Goal: Transaction & Acquisition: Purchase product/service

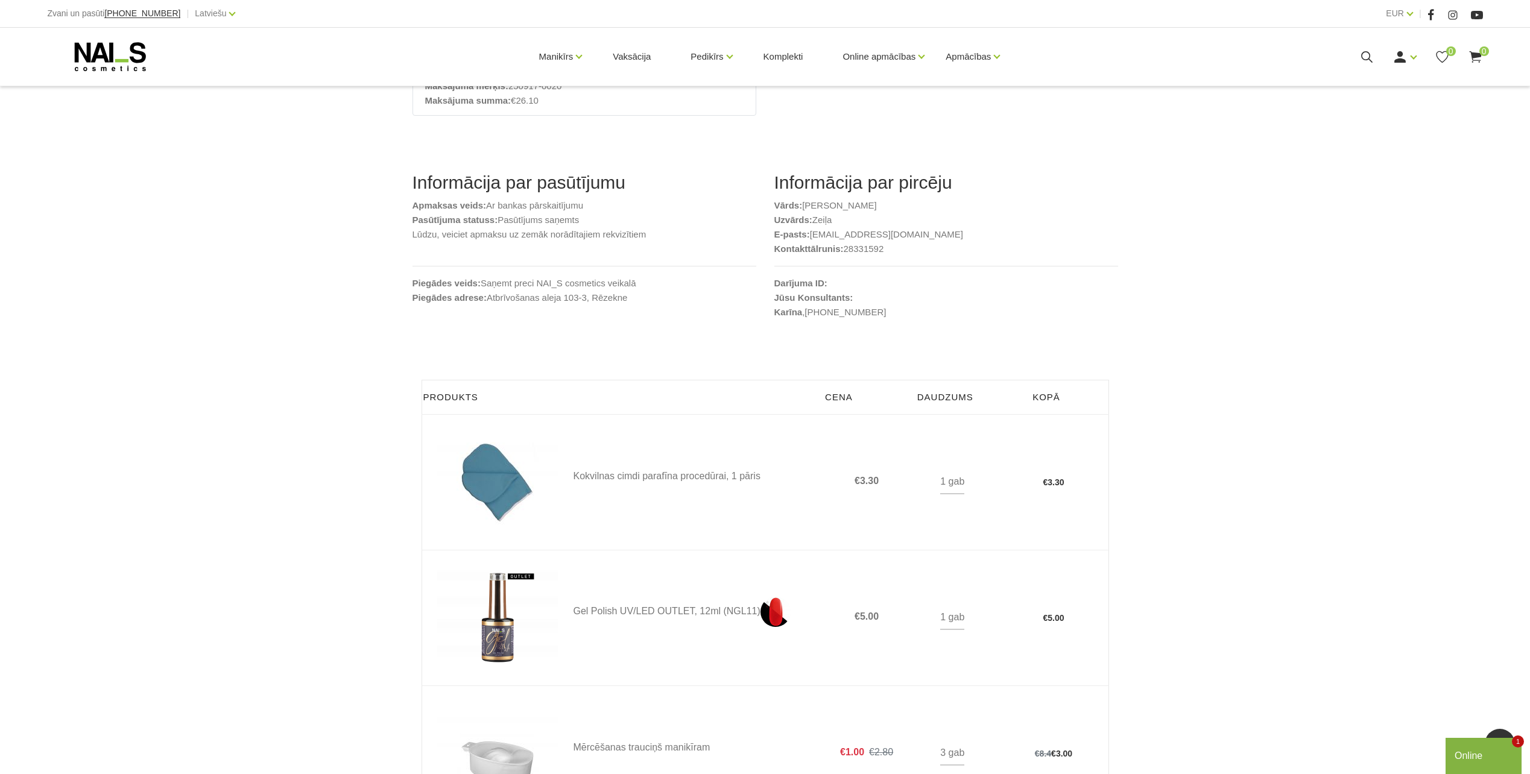
scroll to position [121, 0]
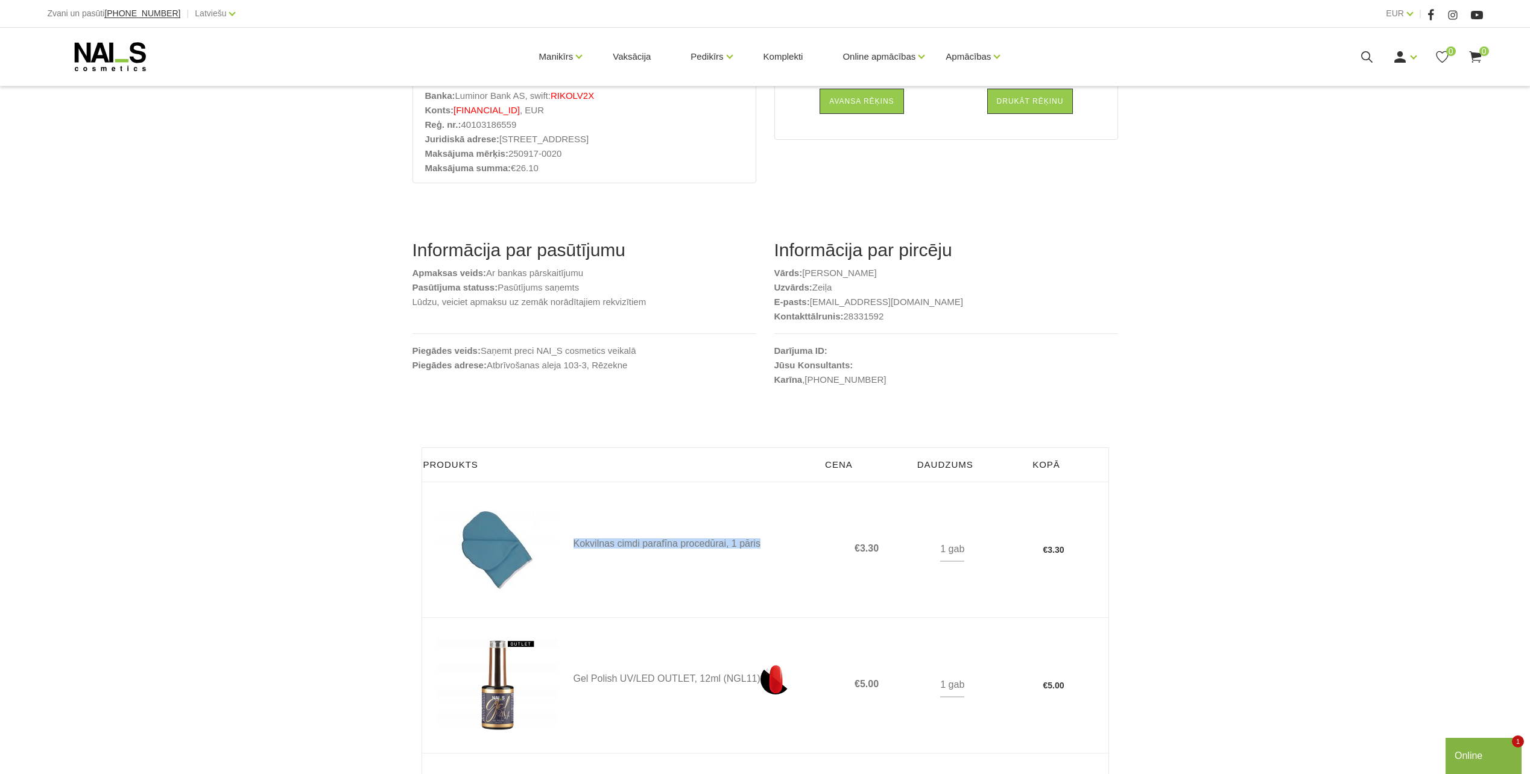
drag, startPoint x: 565, startPoint y: 544, endPoint x: 766, endPoint y: 566, distance: 202.5
click at [766, 566] on td "Kokvilnas cimdi parafīna procedūrai, 1 pāris" at bounding box center [688, 550] width 260 height 136
copy link "Kokvilnas cimdi parafīna procedūrai, 1 pāris"
click at [236, 586] on div "Pasūtījums saņemts Pasūtījuma Nr: 250917-0020 Lūdzu, veiciet apmaksu uz zemāk n…" at bounding box center [765, 692] width 1530 height 1627
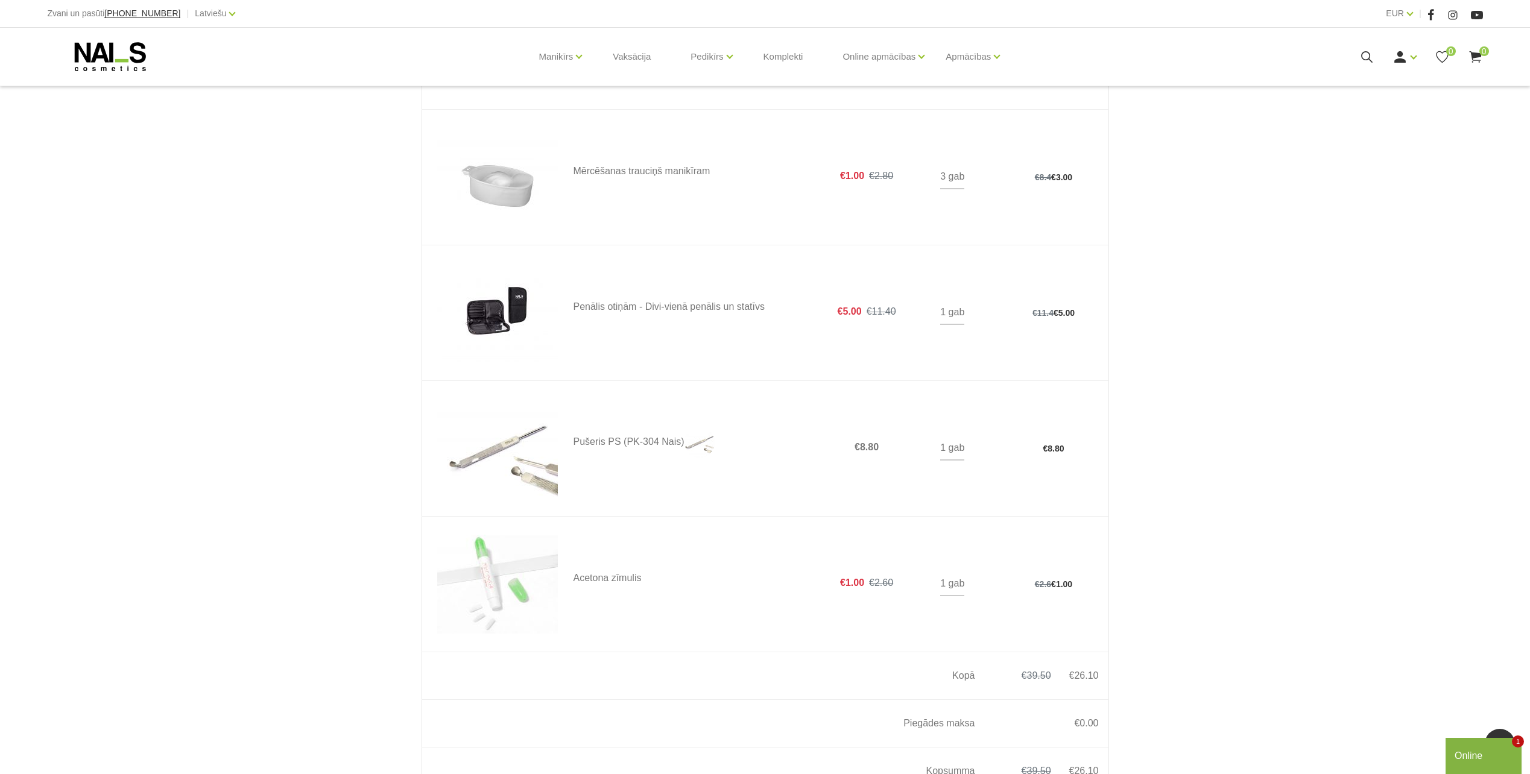
scroll to position [603, 0]
